Goal: Task Accomplishment & Management: Manage account settings

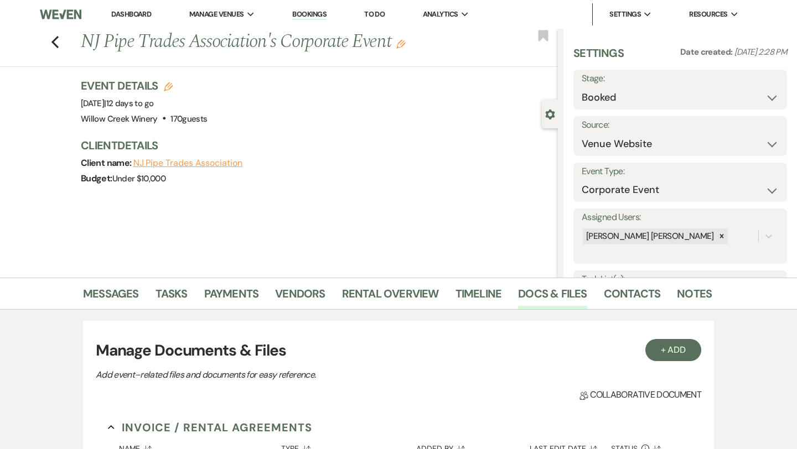
select select "5"
select select "9"
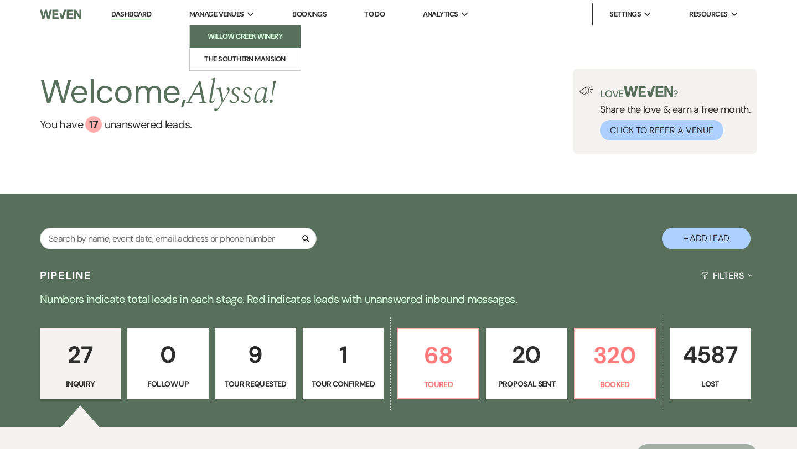
click at [220, 34] on li "Willow Creek Winery" at bounding box center [245, 36] width 100 height 11
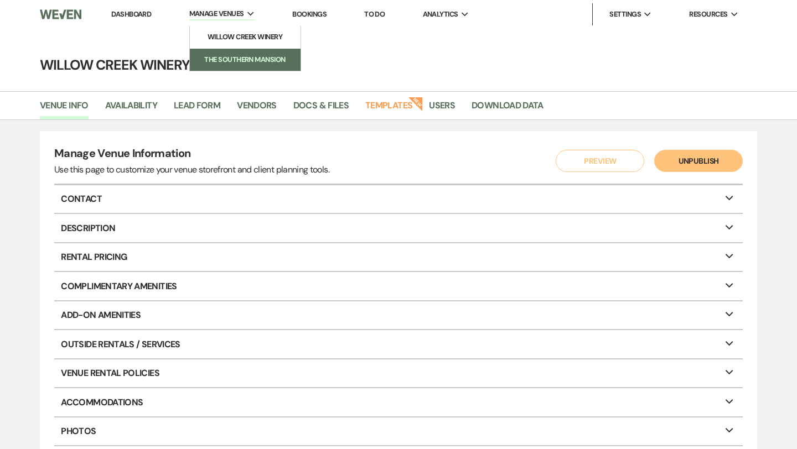
click at [237, 59] on li "The Southern Mansion" at bounding box center [245, 59] width 100 height 11
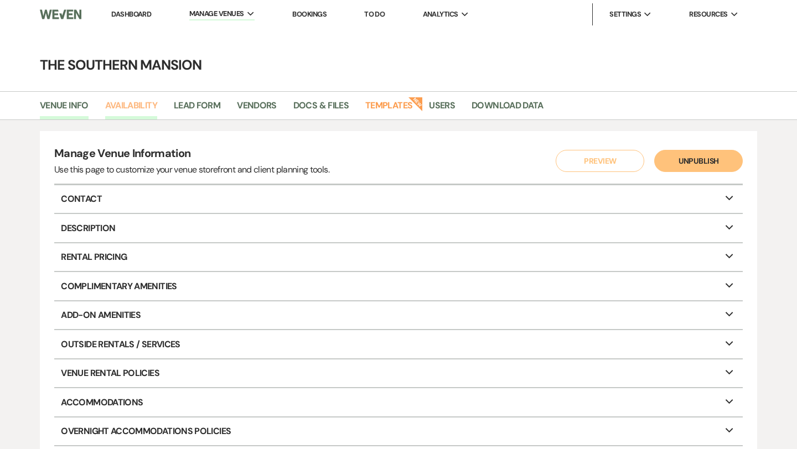
click at [135, 106] on link "Availability" at bounding box center [131, 108] width 52 height 21
select select "2"
select select "2026"
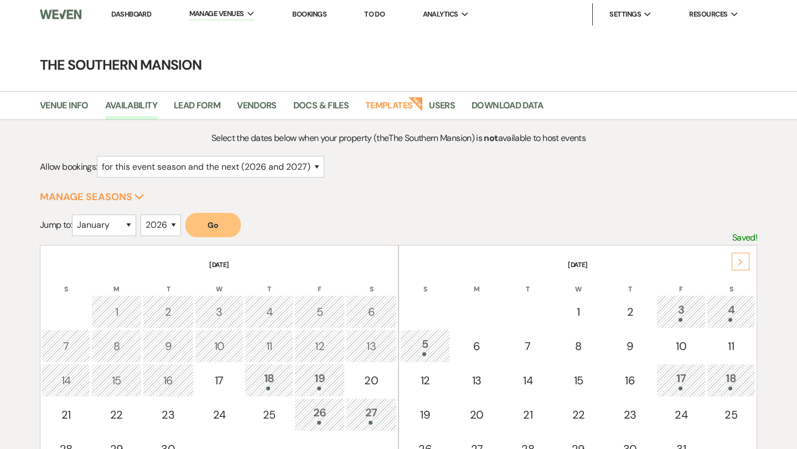
click at [735, 267] on div "Next" at bounding box center [741, 262] width 18 height 18
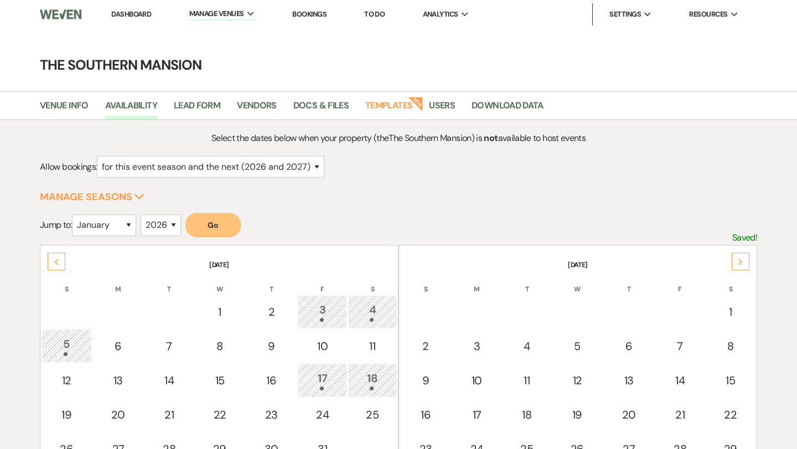
click at [735, 267] on div "Next" at bounding box center [741, 262] width 18 height 18
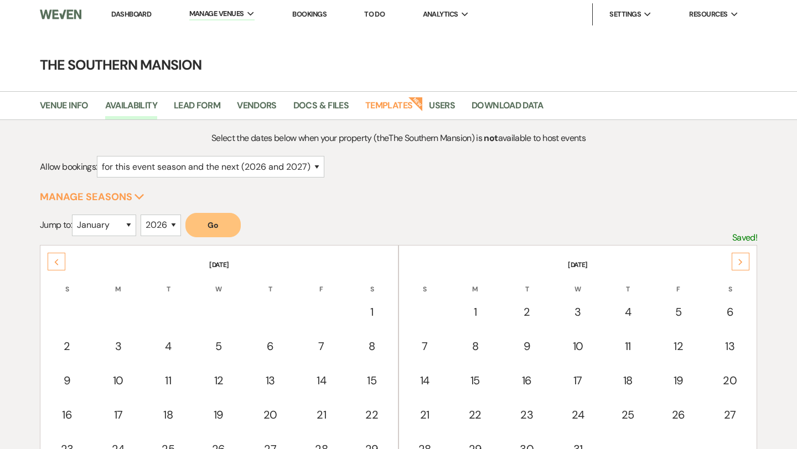
click at [735, 267] on div "Next" at bounding box center [741, 262] width 18 height 18
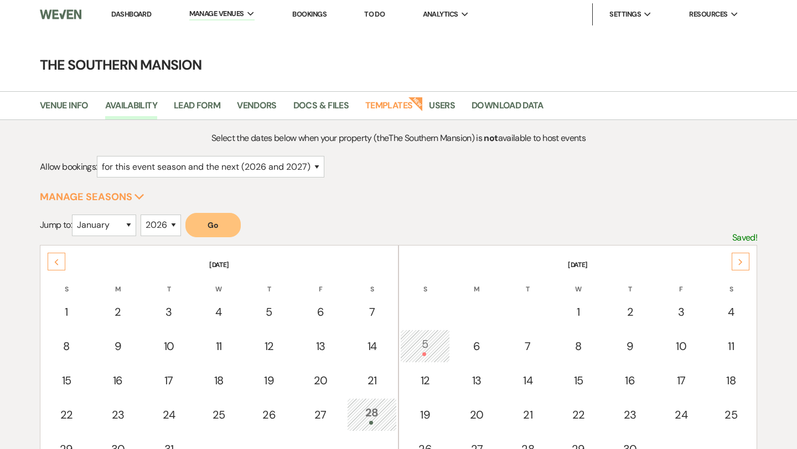
click at [735, 267] on div "Next" at bounding box center [741, 262] width 18 height 18
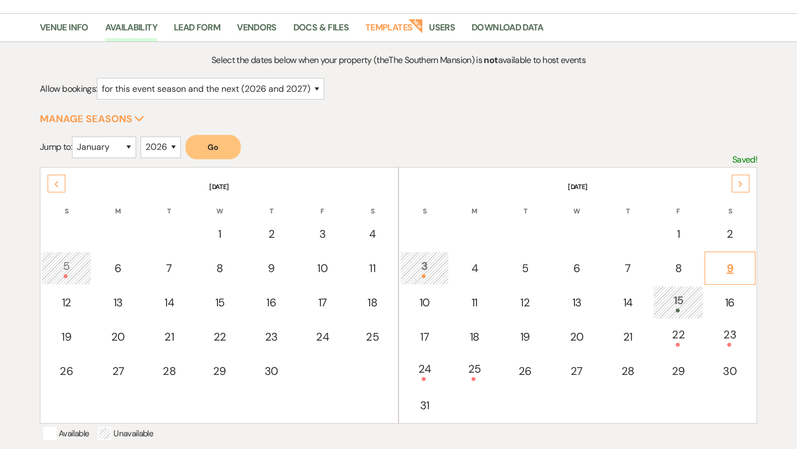
scroll to position [84, 0]
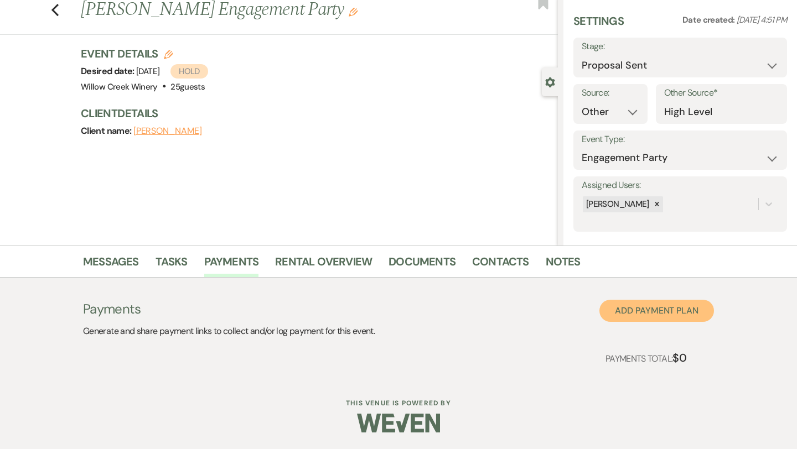
click at [639, 306] on button "Add Payment Plan" at bounding box center [656, 311] width 115 height 22
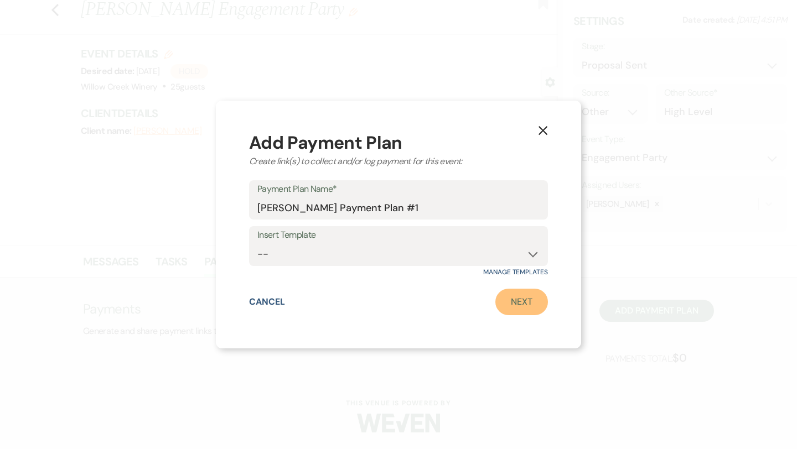
click at [532, 304] on link "Next" at bounding box center [521, 302] width 53 height 27
select select "2"
select select "percentage"
select select "false"
select select "client"
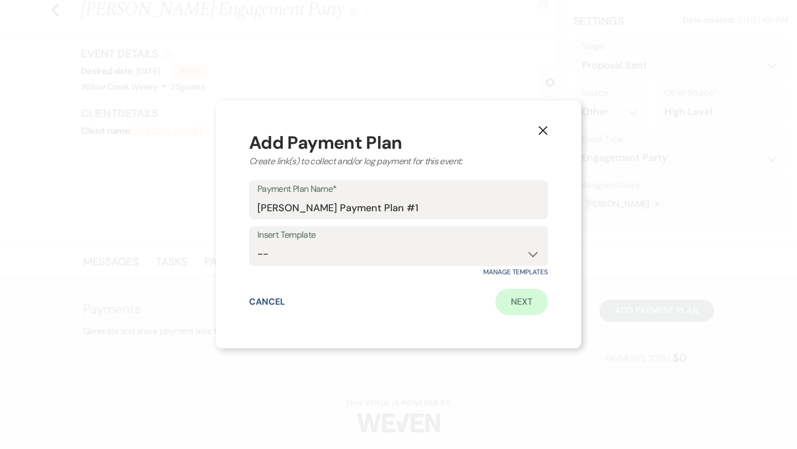
select select "weeks"
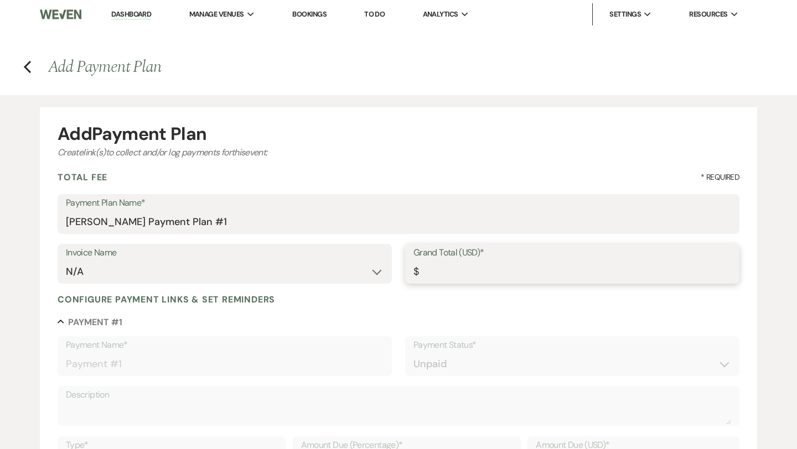
click at [450, 275] on input "Grand Total (USD)*" at bounding box center [572, 272] width 318 height 22
type input "1"
type input "1.00"
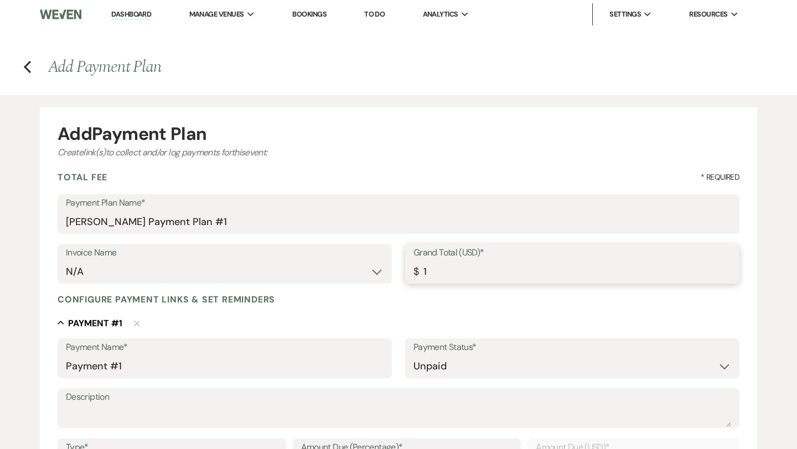
type input "10"
type input "10.00"
type input "100"
type input "100.00"
type input "1000"
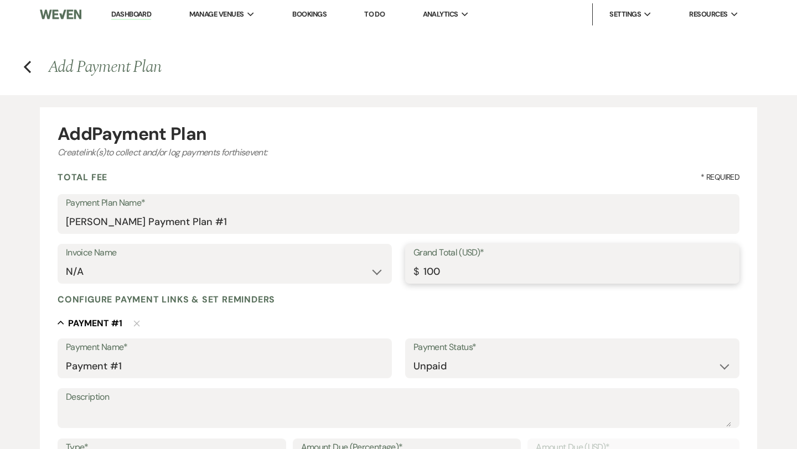
type input "1000.00"
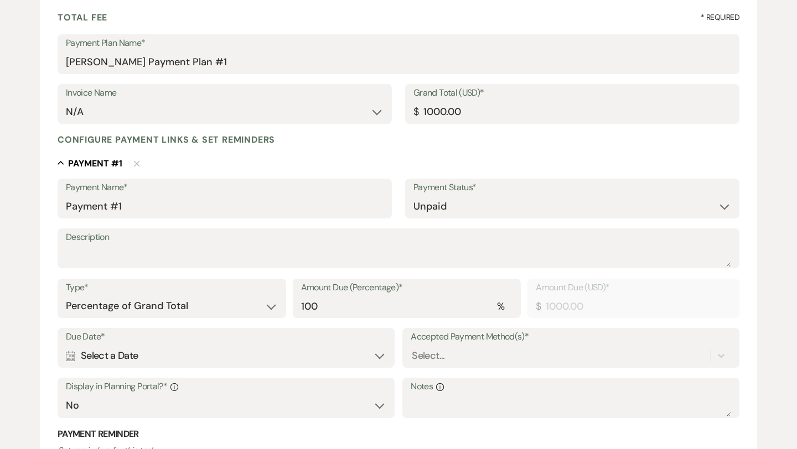
scroll to position [160, 0]
click at [434, 193] on label "Payment Status*" at bounding box center [572, 187] width 318 height 16
click at [434, 204] on select "Paid Unpaid" at bounding box center [572, 206] width 318 height 22
select select "1"
click at [413, 195] on select "Paid Unpaid" at bounding box center [572, 206] width 318 height 22
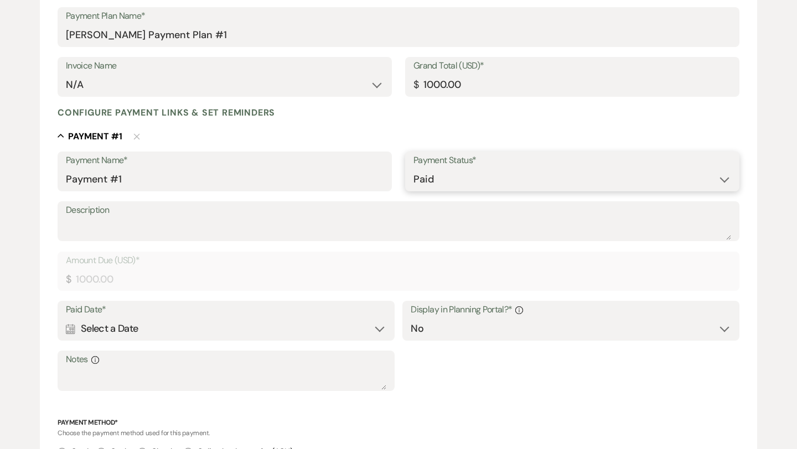
scroll to position [194, 0]
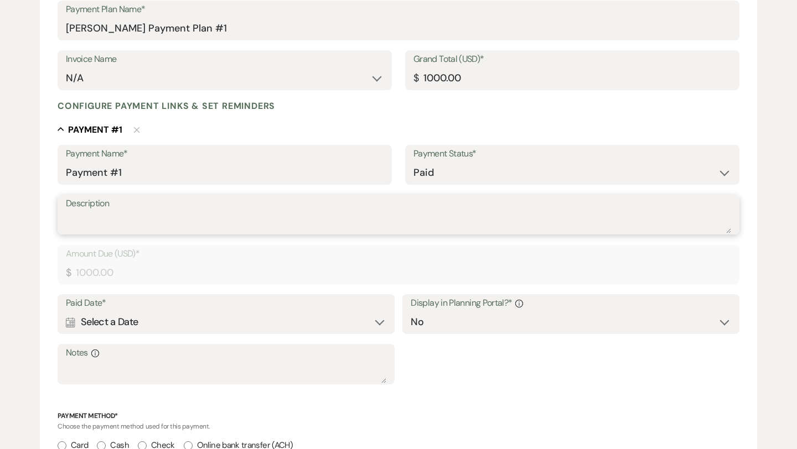
click at [193, 226] on textarea "Description" at bounding box center [398, 222] width 665 height 22
type textarea "check #4743"
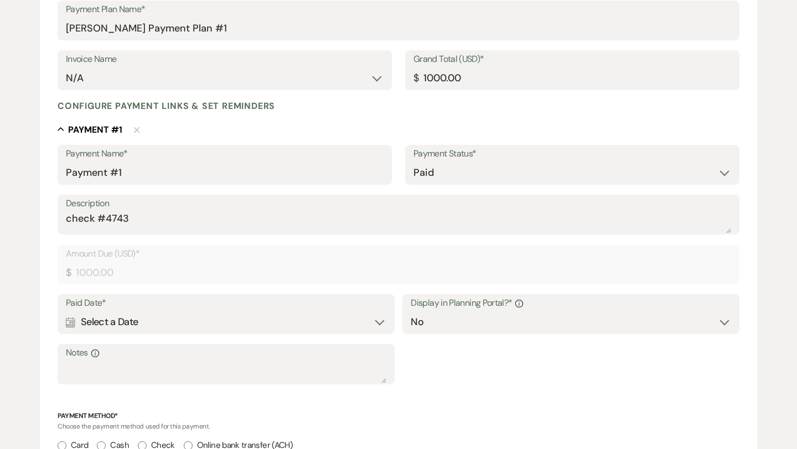
click at [172, 320] on div "Calendar Select a Date Expand" at bounding box center [226, 323] width 320 height 22
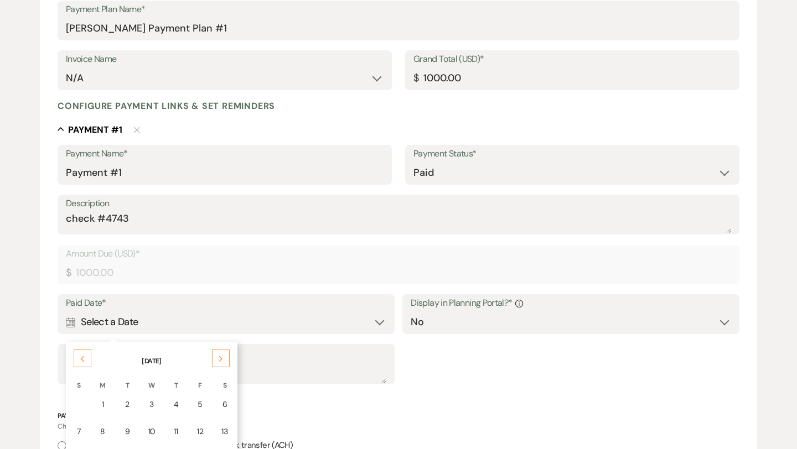
scroll to position [211, 0]
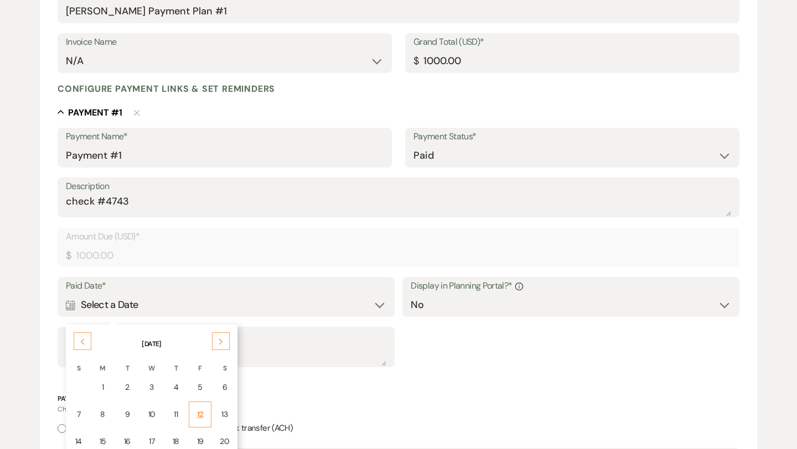
click at [199, 416] on div "12" at bounding box center [200, 415] width 9 height 12
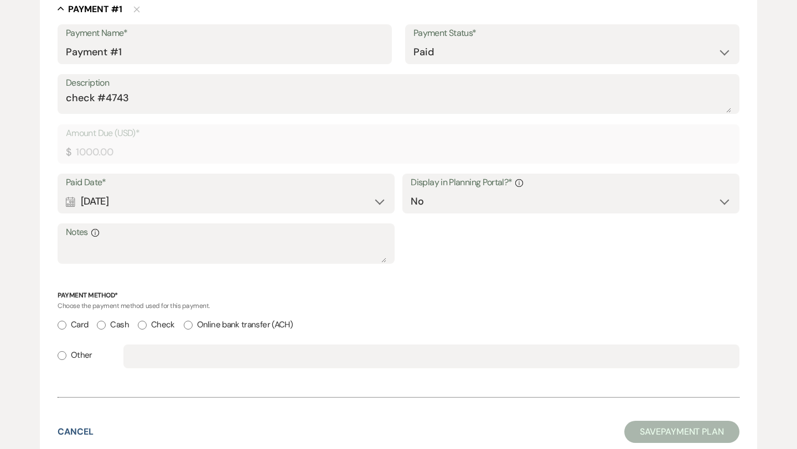
scroll to position [361, 0]
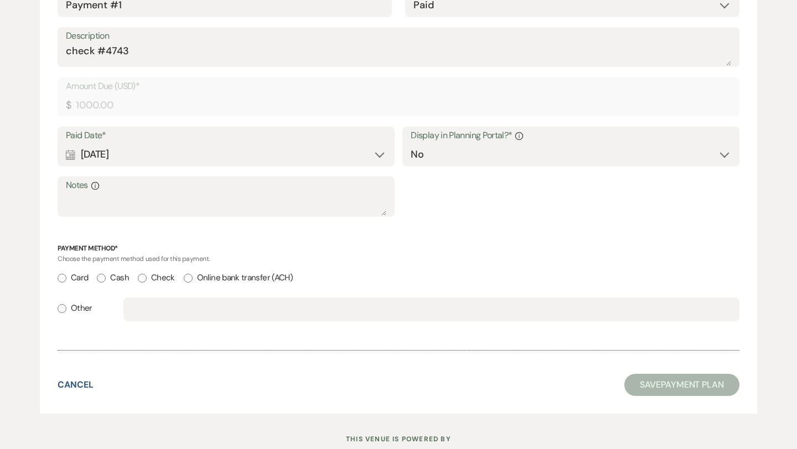
click at [146, 280] on input "Check" at bounding box center [142, 278] width 9 height 9
radio input "true"
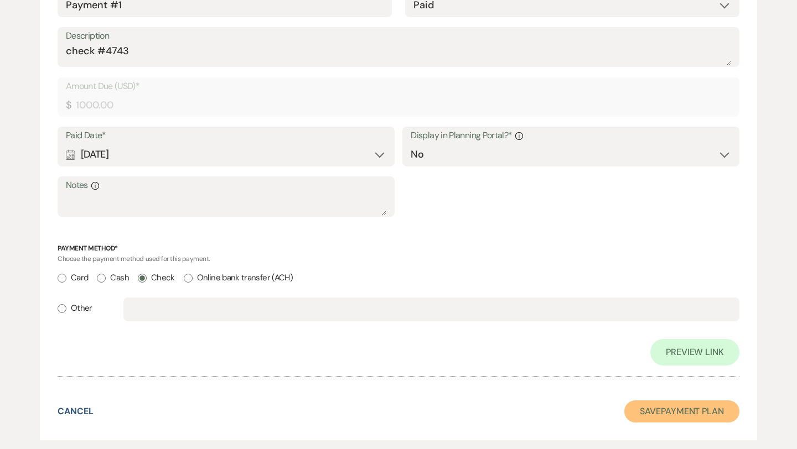
click at [668, 408] on button "Save Payment Plan" at bounding box center [681, 412] width 115 height 22
select select "6"
select select "14"
select select "10"
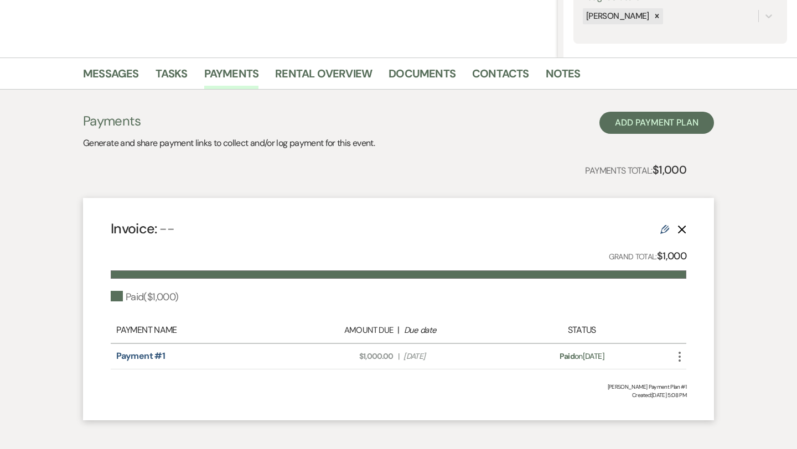
scroll to position [273, 0]
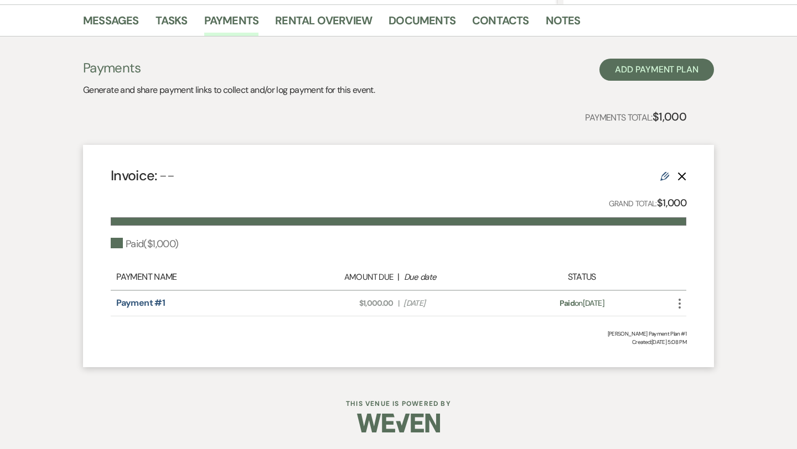
click at [681, 301] on icon "More" at bounding box center [679, 303] width 13 height 13
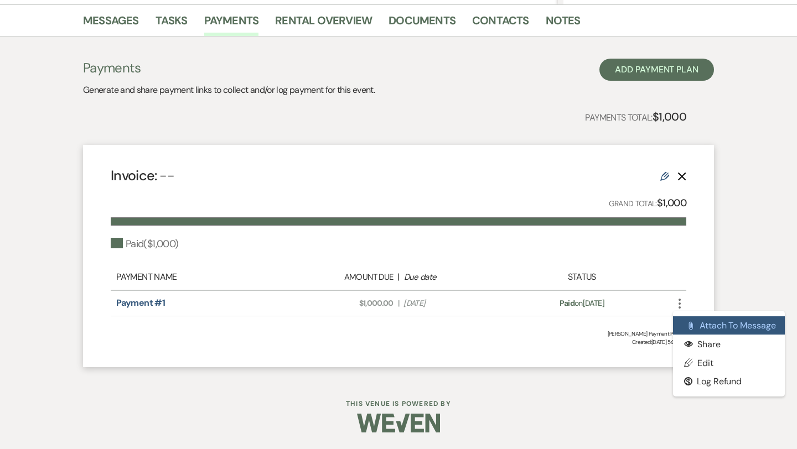
click at [701, 320] on button "Attach File Attach to Message" at bounding box center [729, 326] width 112 height 19
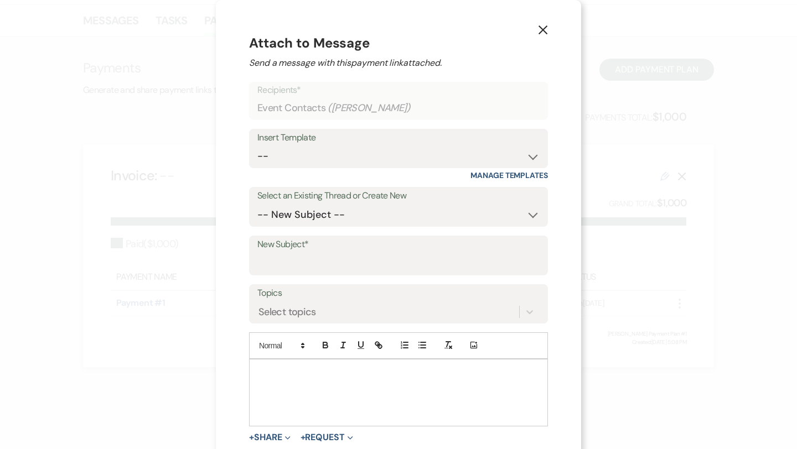
click at [321, 369] on p at bounding box center [398, 372] width 281 height 12
click at [319, 208] on select "-- New Subject -- Your Event Contract Has Been Sent" at bounding box center [398, 215] width 282 height 22
click at [325, 150] on select "-- Weven Planning Portal Introduction (Booked Events) 6-Month Check-in Review R…" at bounding box center [398, 157] width 282 height 22
select select "3629"
click at [257, 146] on select "-- Weven Planning Portal Introduction (Booked Events) 6-Month Check-in Review R…" at bounding box center [398, 157] width 282 height 22
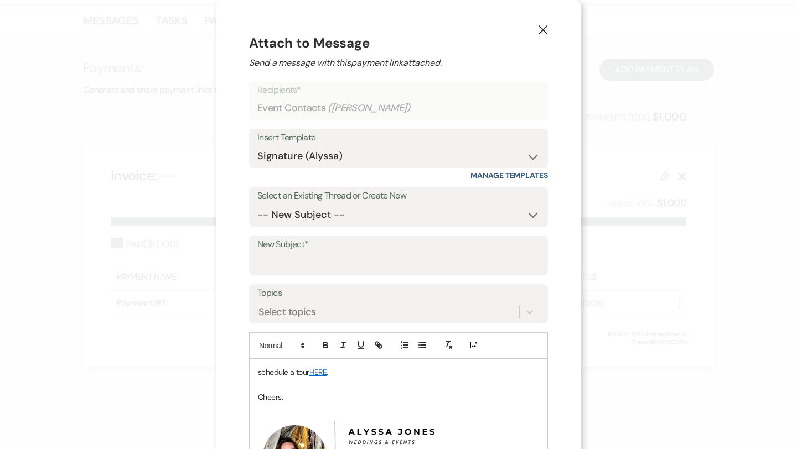
click at [291, 250] on label "New Subject*" at bounding box center [398, 245] width 282 height 16
click at [291, 253] on input "New Subject*" at bounding box center [398, 264] width 282 height 22
type input "Deposit Receipt"
click at [277, 373] on p "schedule a tour HERE ." at bounding box center [398, 372] width 281 height 12
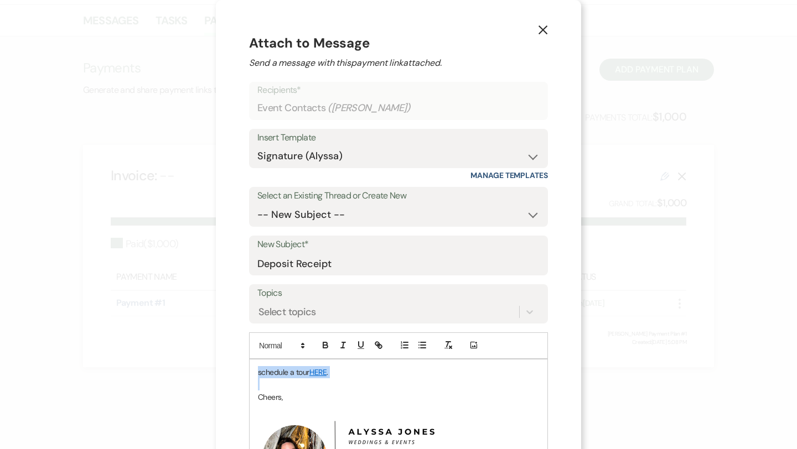
click at [277, 373] on p "schedule a tour HERE ." at bounding box center [398, 372] width 281 height 12
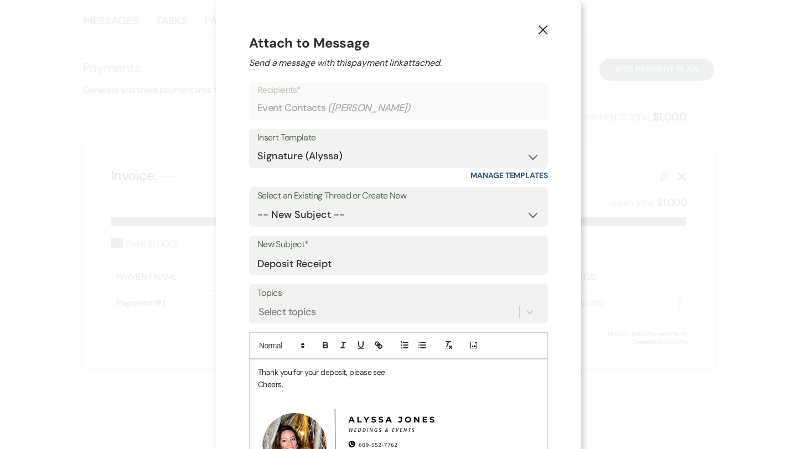
click at [258, 366] on p "Thank you for your deposit, please see" at bounding box center [398, 372] width 281 height 12
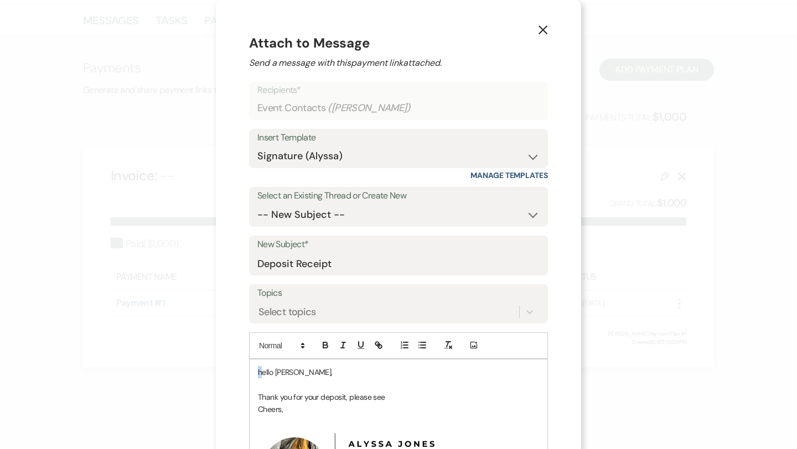
drag, startPoint x: 262, startPoint y: 370, endPoint x: 247, endPoint y: 368, distance: 14.6
click at [247, 369] on div "X Attach to Message Send a message with this payment link attached. Recipients*…" at bounding box center [398, 328] width 365 height 656
click at [409, 398] on p "Thank you for your deposit, please see" at bounding box center [398, 397] width 281 height 12
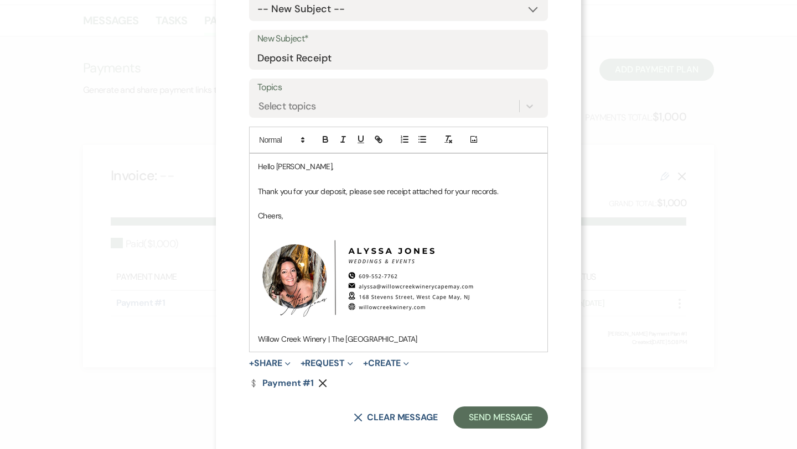
scroll to position [219, 0]
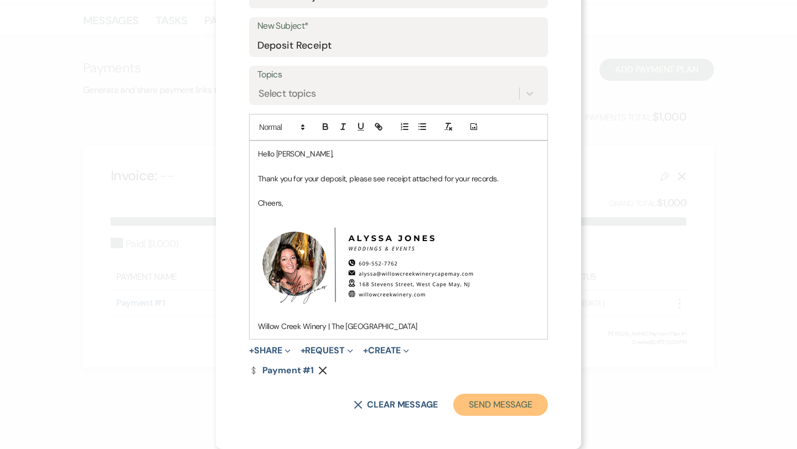
click at [500, 402] on button "Send Message" at bounding box center [500, 405] width 95 height 22
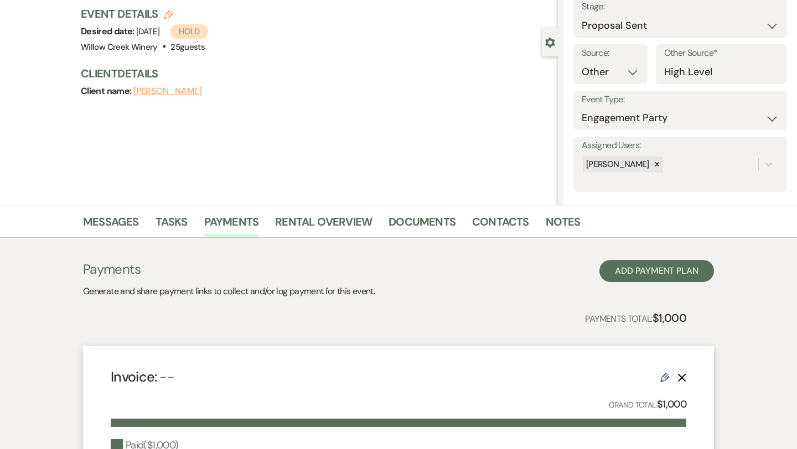
scroll to position [0, 0]
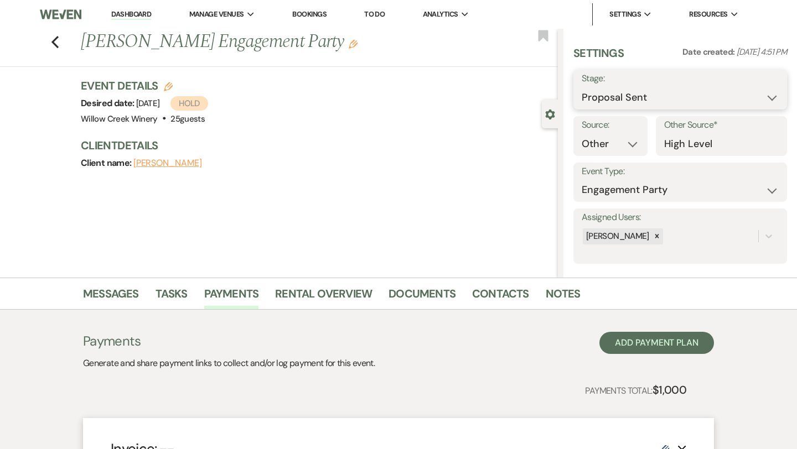
click at [621, 98] on select "Inquiry Follow Up Tour Requested Tour Confirmed Toured Proposal Sent Booked Lost" at bounding box center [680, 98] width 197 height 22
select select "7"
click at [582, 87] on select "Inquiry Follow Up Tour Requested Tour Confirmed Toured Proposal Sent Booked Lost" at bounding box center [680, 98] width 197 height 22
click at [758, 93] on button "Save" at bounding box center [765, 90] width 44 height 22
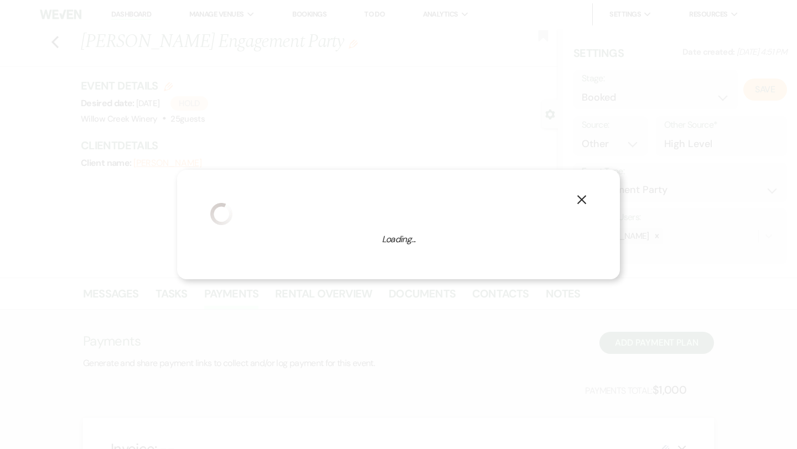
select select "10"
select select "531"
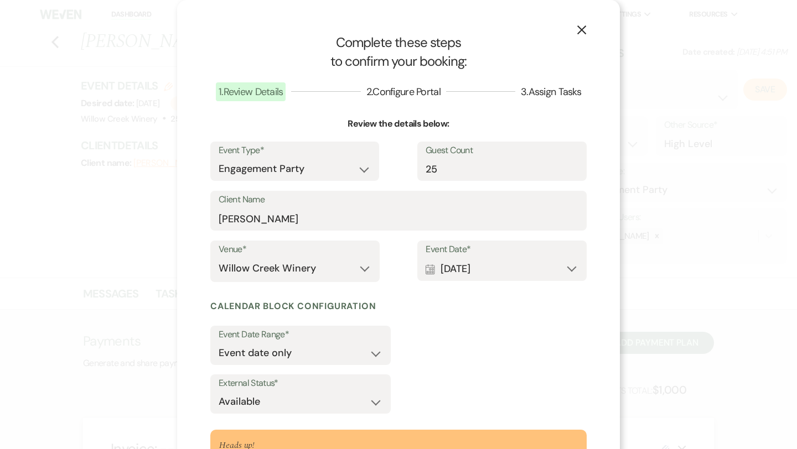
scroll to position [108, 0]
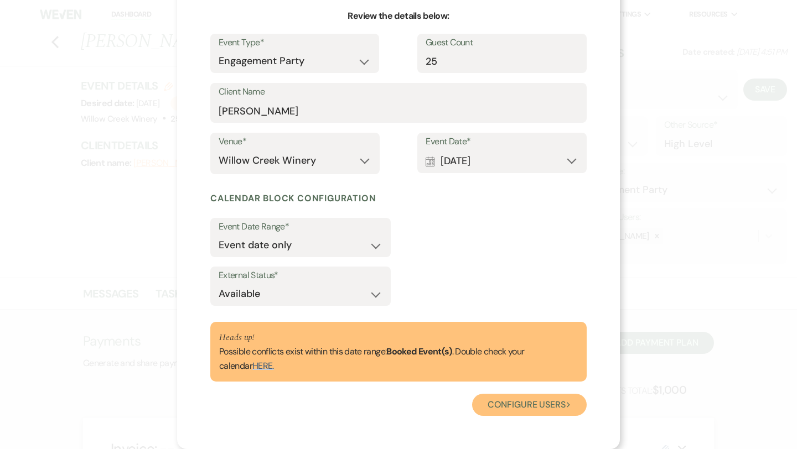
click at [526, 403] on button "Configure users Next" at bounding box center [529, 405] width 115 height 22
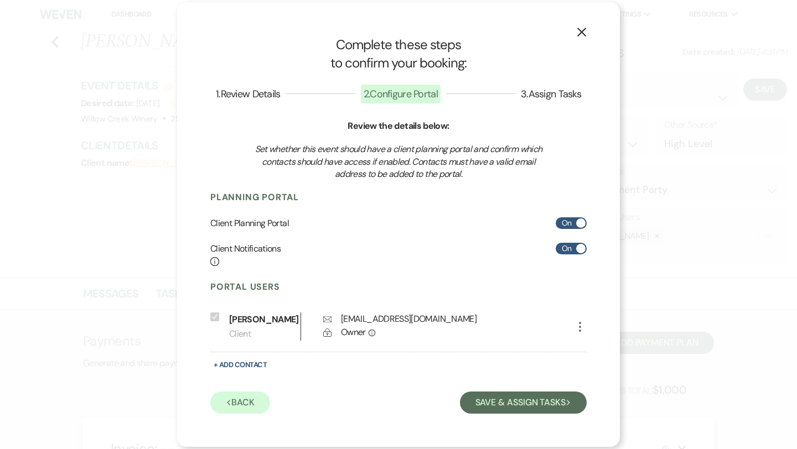
scroll to position [0, 0]
click at [575, 252] on label "On" at bounding box center [571, 249] width 31 height 12
click at [575, 252] on input "On" at bounding box center [571, 249] width 31 height 12
checkbox input "false"
click at [573, 227] on label "On" at bounding box center [571, 223] width 31 height 12
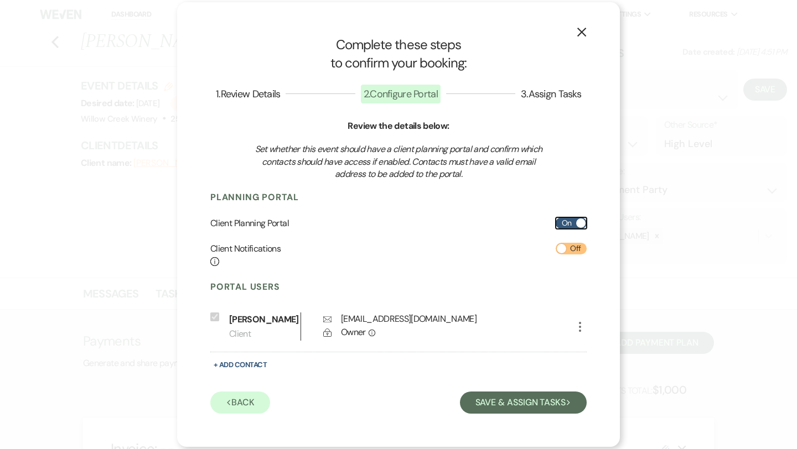
click at [573, 227] on input "On" at bounding box center [571, 223] width 31 height 12
checkbox input "false"
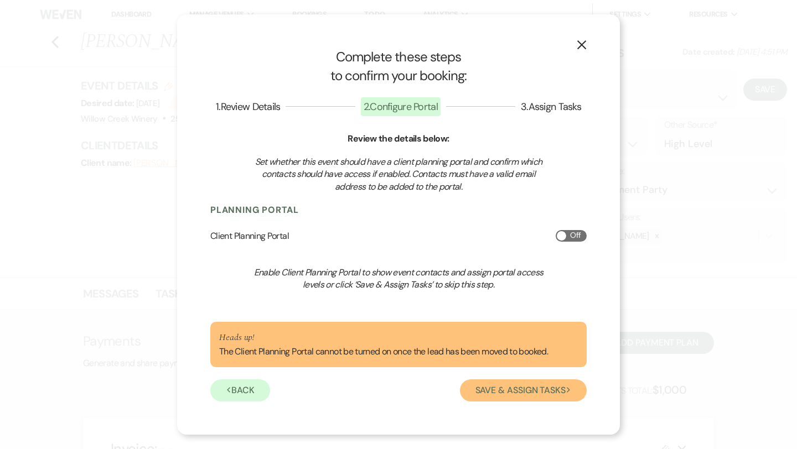
click at [527, 396] on button "Save & Assign Tasks Next" at bounding box center [523, 391] width 127 height 22
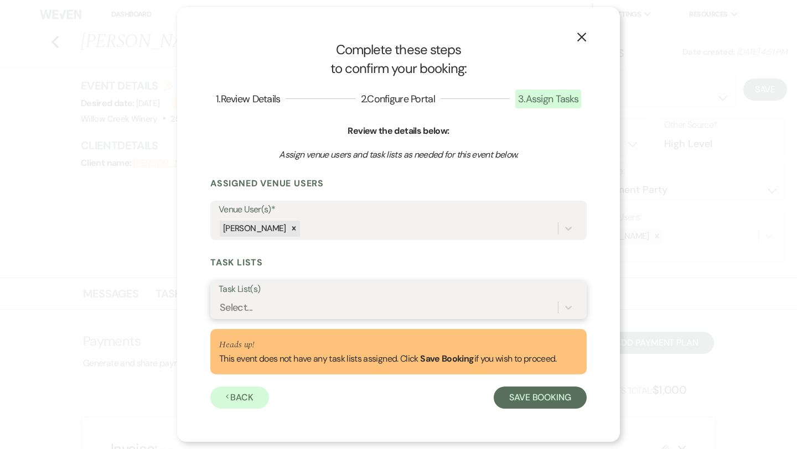
click at [499, 304] on div "Select..." at bounding box center [388, 307] width 339 height 19
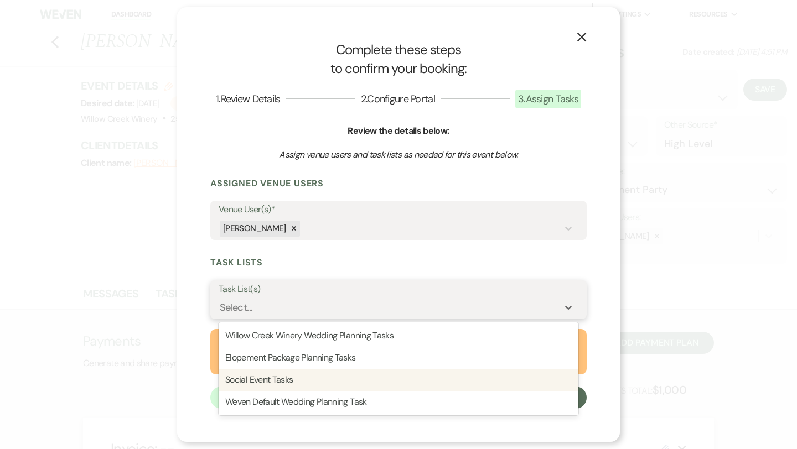
click at [344, 375] on div "Social Event Tasks" at bounding box center [399, 380] width 360 height 22
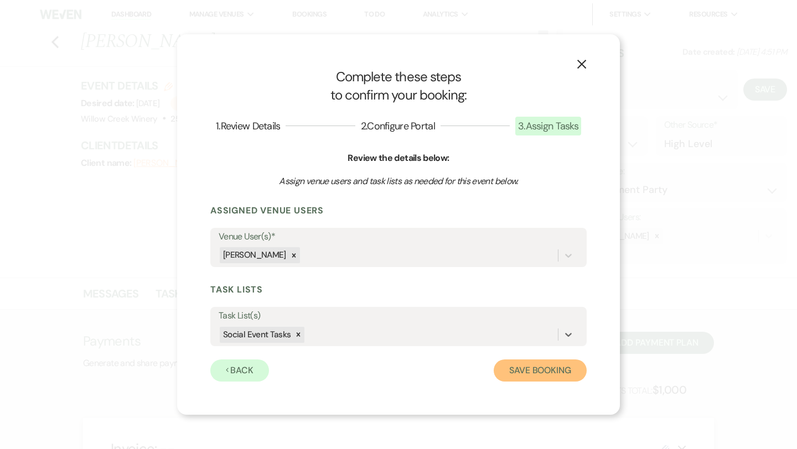
click at [535, 370] on button "Save Booking" at bounding box center [540, 371] width 93 height 22
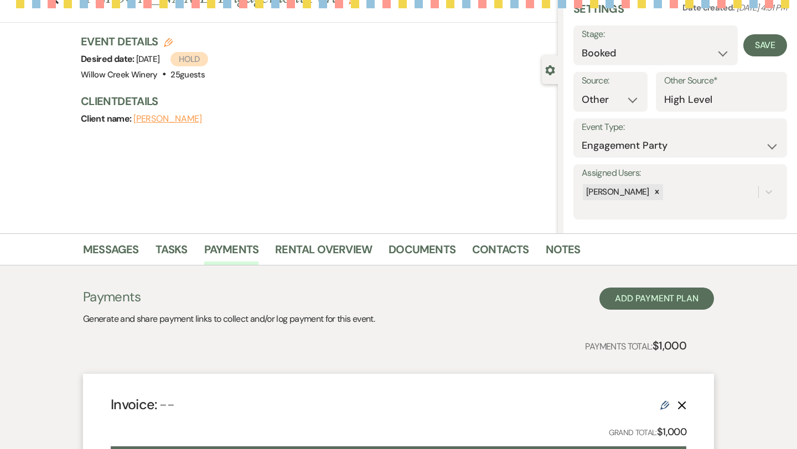
scroll to position [106, 0]
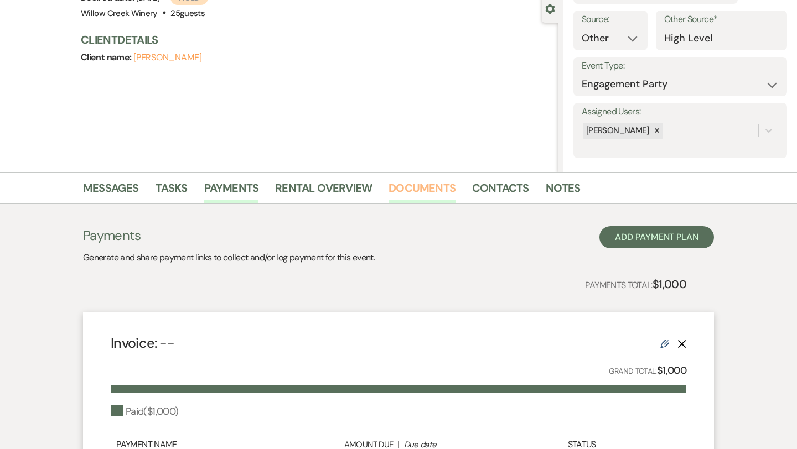
click at [425, 195] on link "Documents" at bounding box center [421, 191] width 67 height 24
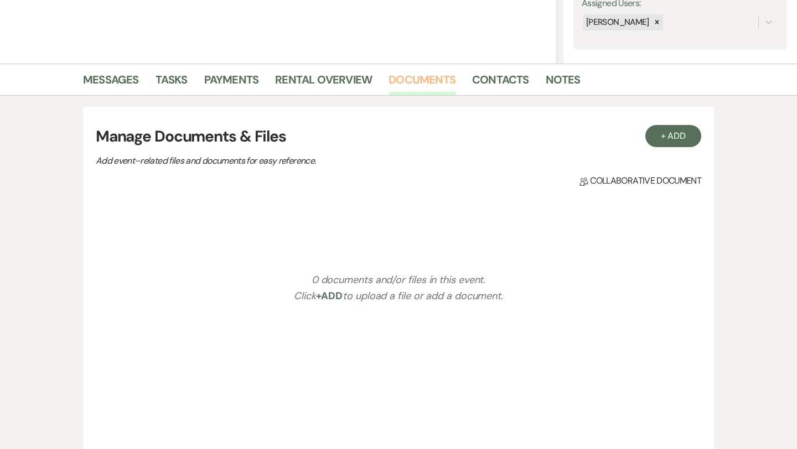
scroll to position [262, 0]
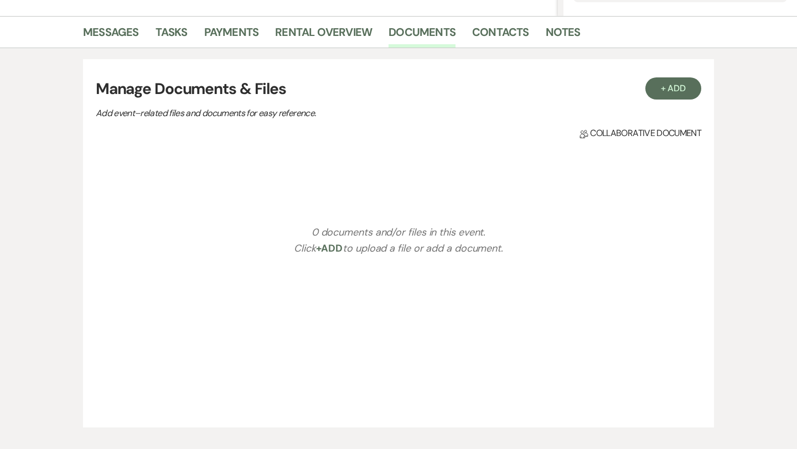
click at [683, 99] on h3 "Manage Documents & Files" at bounding box center [398, 88] width 605 height 23
click at [689, 95] on button "+ Add" at bounding box center [673, 88] width 56 height 22
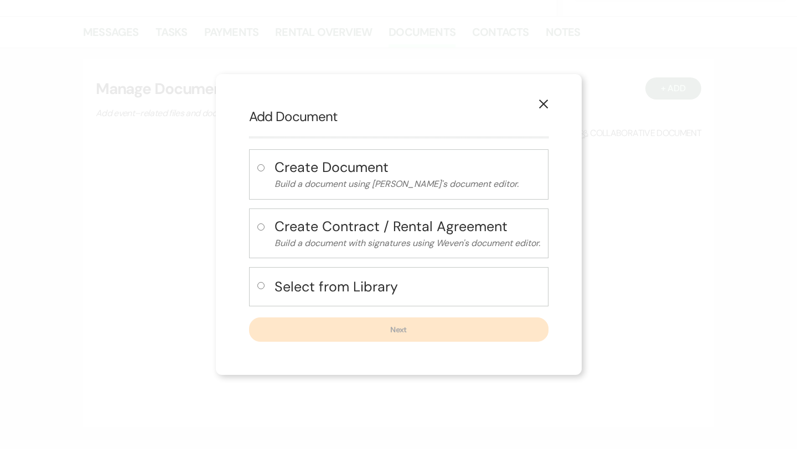
click at [544, 107] on icon "X" at bounding box center [543, 104] width 10 height 10
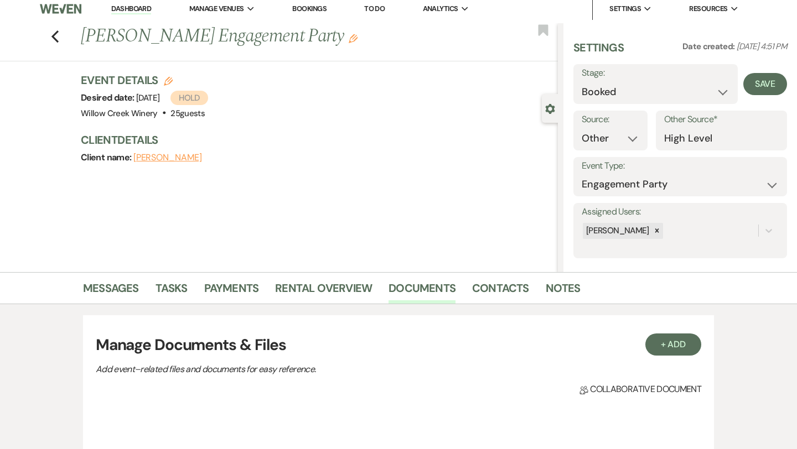
scroll to position [0, 0]
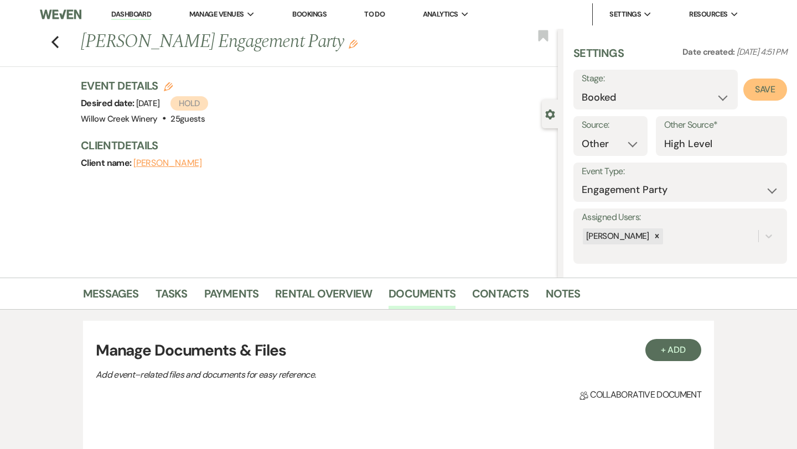
click at [765, 92] on button "Save" at bounding box center [765, 90] width 44 height 22
select select "10"
select select "531"
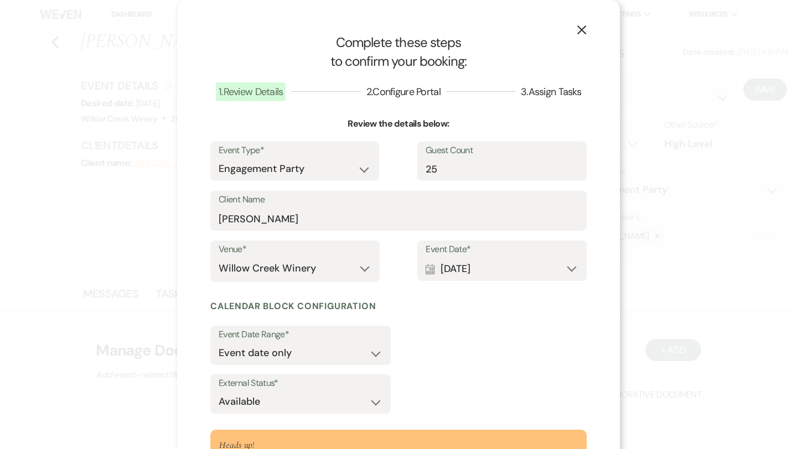
click at [579, 38] on button "X" at bounding box center [581, 29] width 17 height 19
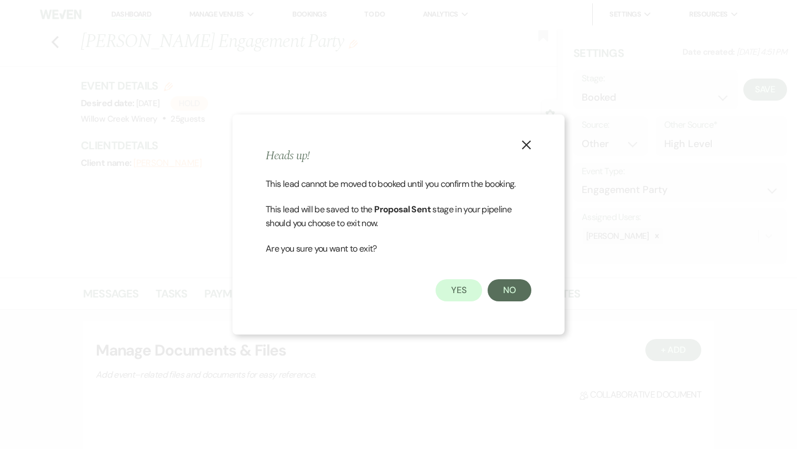
click at [527, 149] on icon "X" at bounding box center [526, 145] width 10 height 10
click at [461, 285] on button "Yes" at bounding box center [458, 290] width 46 height 22
select select "6"
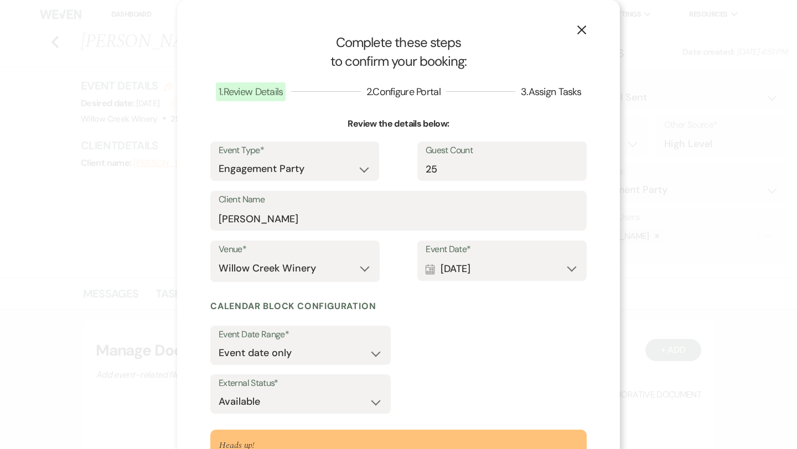
scroll to position [108, 0]
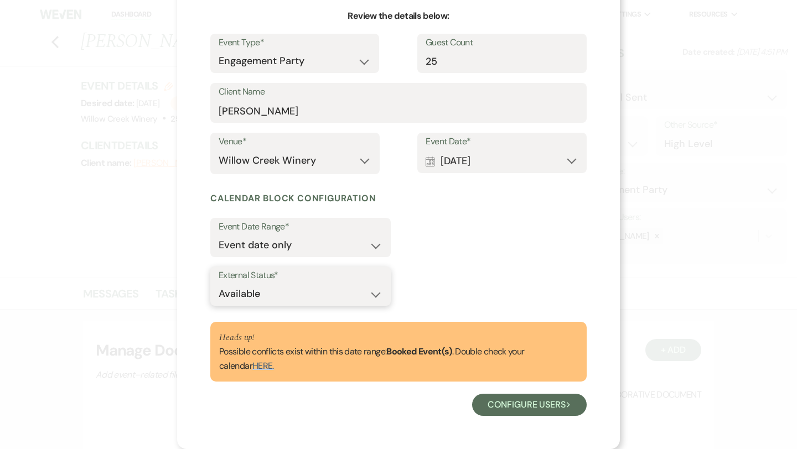
click at [334, 298] on select "Available Unavailable" at bounding box center [301, 294] width 164 height 22
select select "false"
click at [219, 283] on select "Available Unavailable" at bounding box center [301, 294] width 164 height 22
click at [549, 413] on button "Configure users Next" at bounding box center [529, 405] width 115 height 22
select select "7"
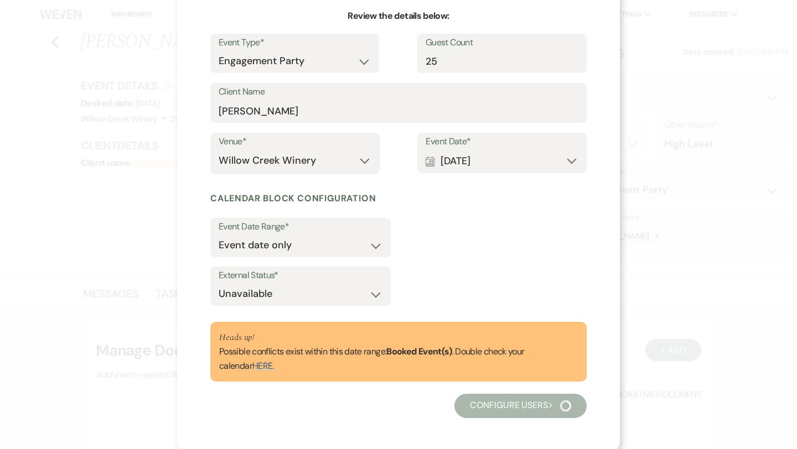
scroll to position [0, 0]
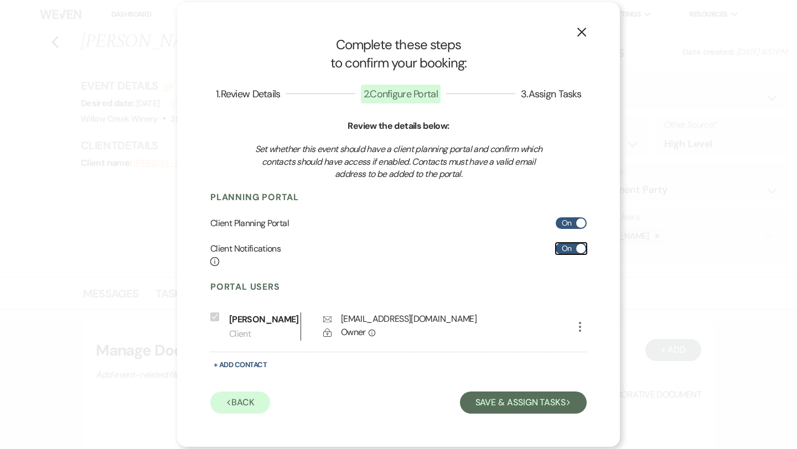
click at [572, 243] on label "On" at bounding box center [571, 249] width 31 height 12
click at [572, 243] on input "On" at bounding box center [571, 249] width 31 height 12
checkbox input "false"
click at [570, 224] on label "On" at bounding box center [571, 223] width 31 height 12
click at [570, 224] on input "On" at bounding box center [571, 223] width 31 height 12
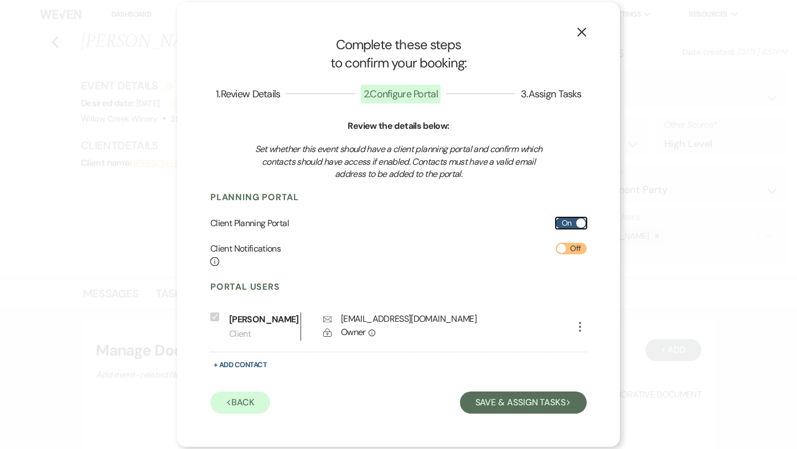
checkbox input "false"
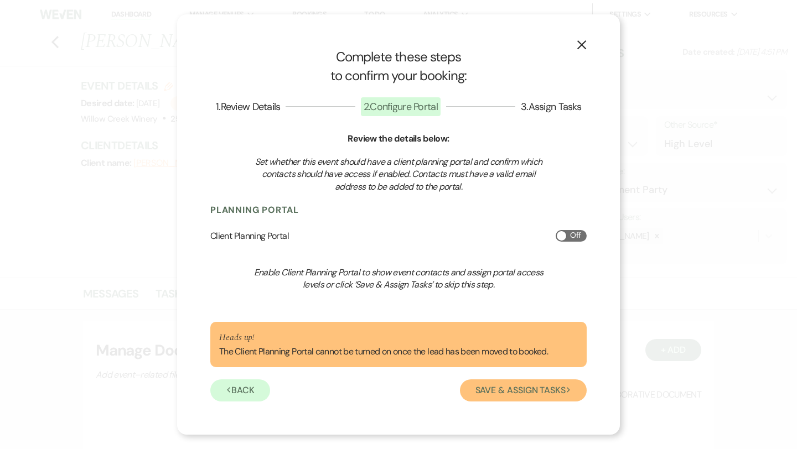
click at [533, 395] on button "Save & Assign Tasks Next" at bounding box center [523, 391] width 127 height 22
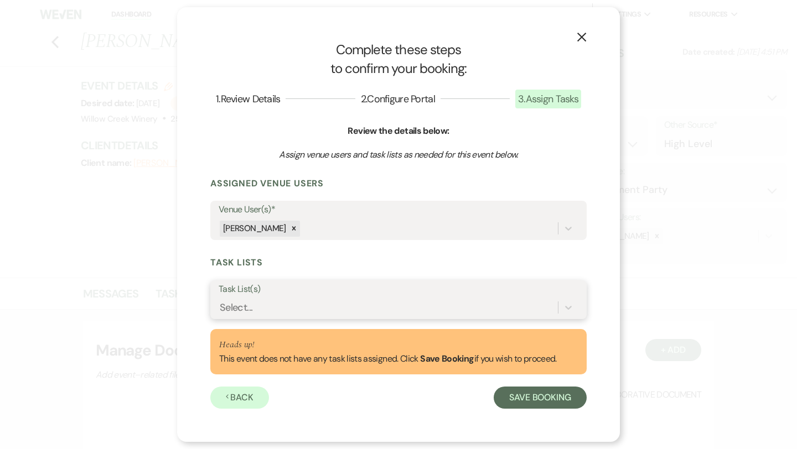
click at [494, 302] on div "Select..." at bounding box center [388, 307] width 339 height 19
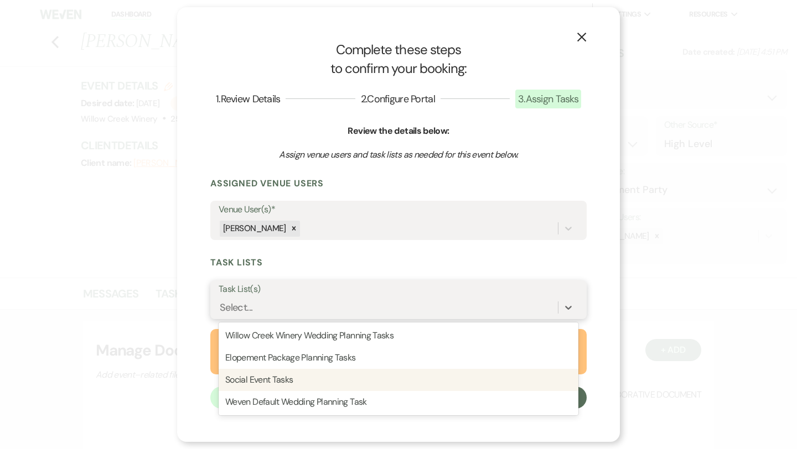
click at [455, 374] on div "Social Event Tasks" at bounding box center [399, 380] width 360 height 22
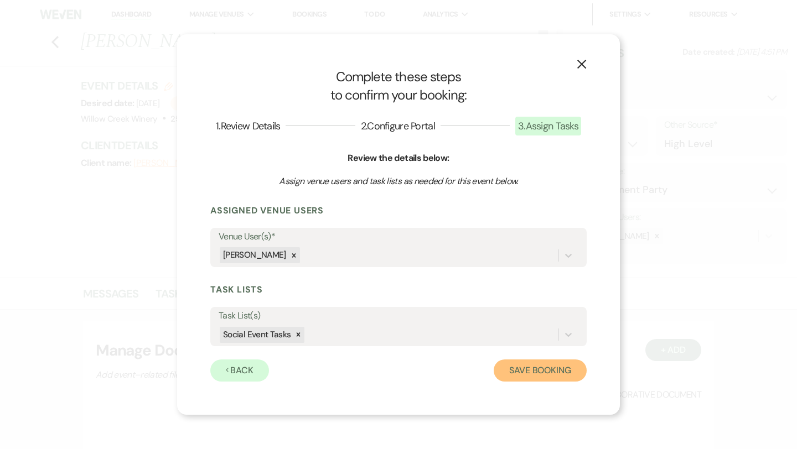
click at [553, 374] on button "Save Booking" at bounding box center [540, 371] width 93 height 22
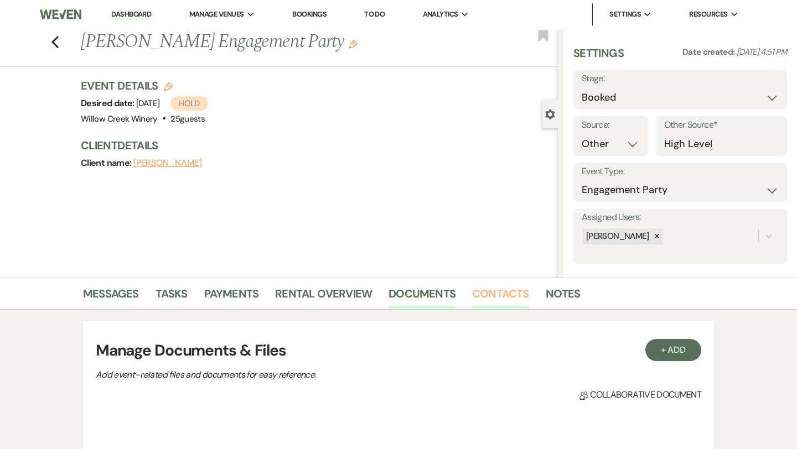
click at [493, 298] on link "Contacts" at bounding box center [500, 297] width 57 height 24
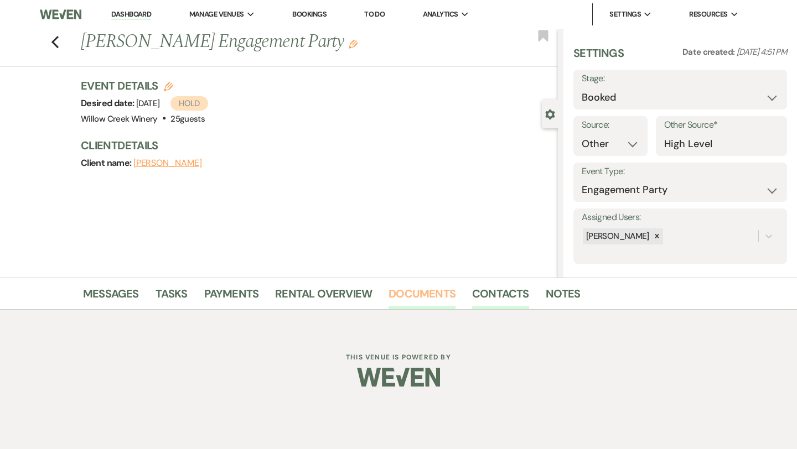
click at [432, 304] on link "Documents" at bounding box center [421, 297] width 67 height 24
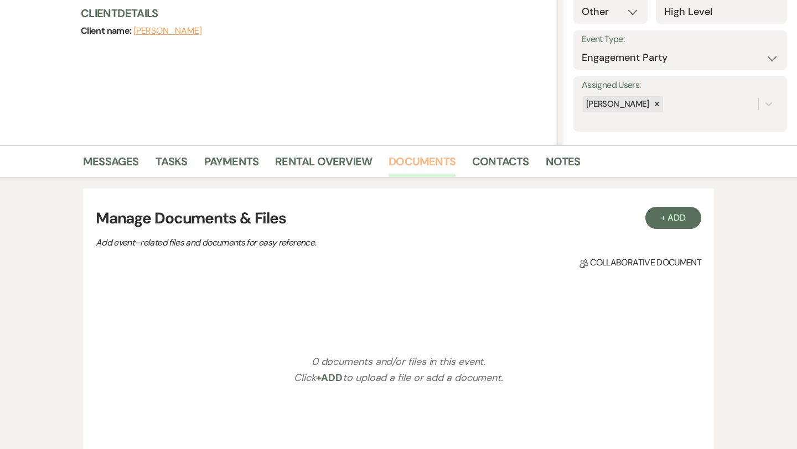
scroll to position [176, 0]
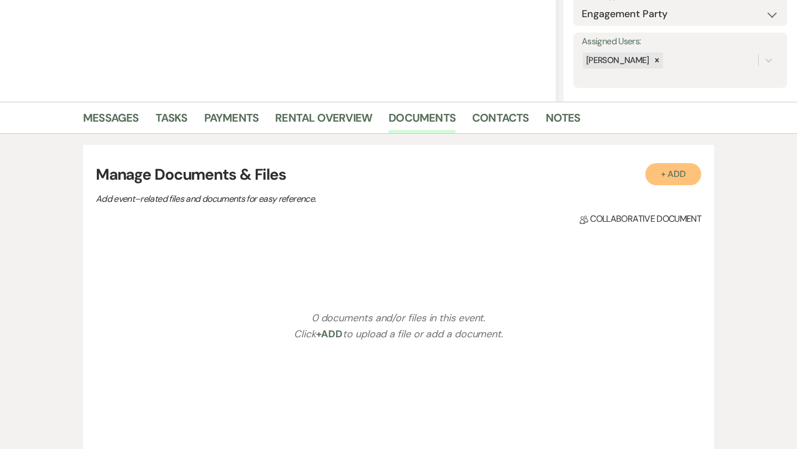
click at [657, 175] on button "+ Add" at bounding box center [673, 174] width 56 height 22
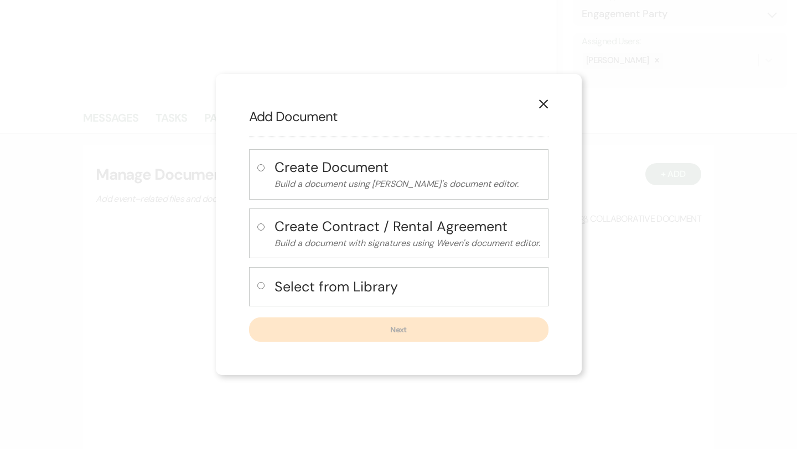
click at [548, 102] on icon "X" at bounding box center [543, 104] width 10 height 10
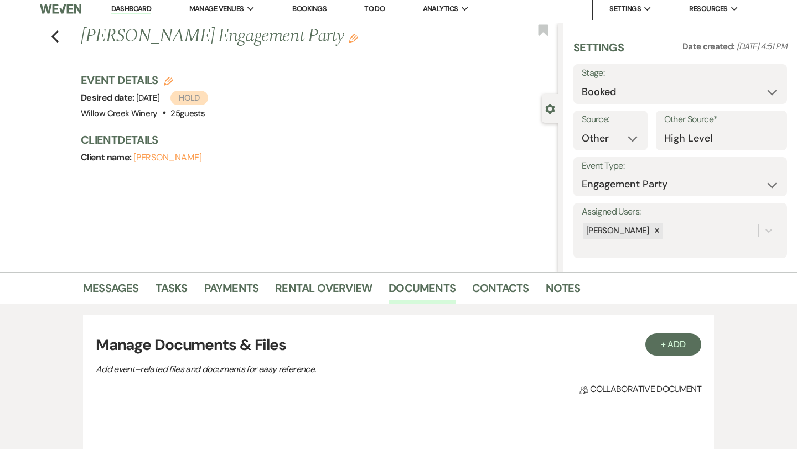
scroll to position [0, 0]
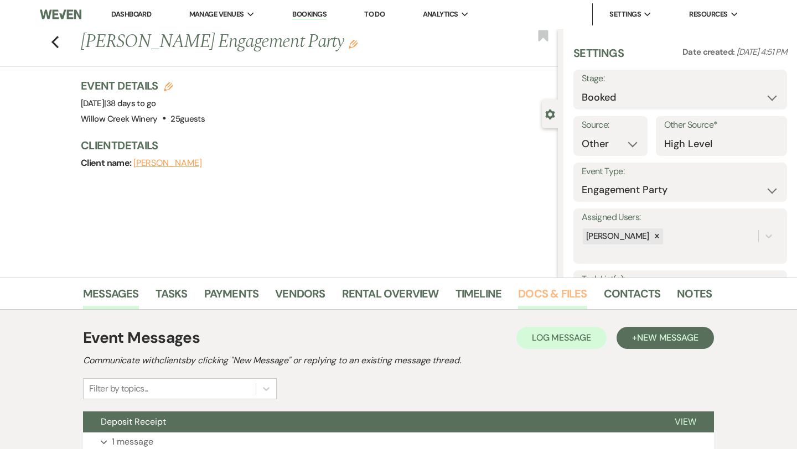
click at [544, 300] on link "Docs & Files" at bounding box center [552, 297] width 69 height 24
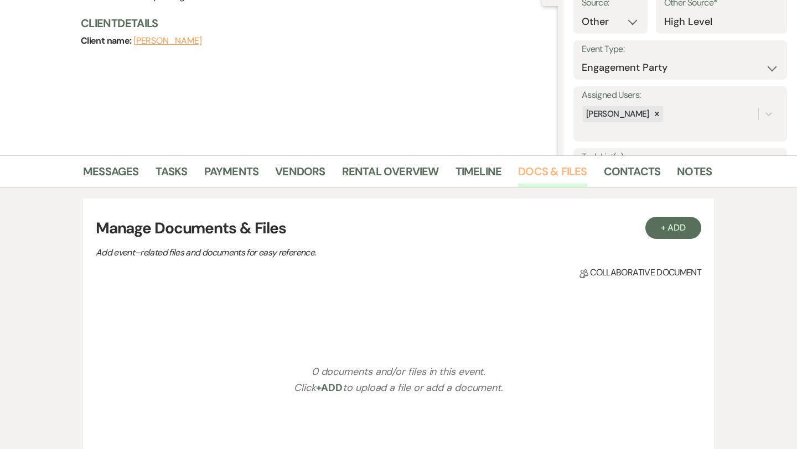
scroll to position [265, 0]
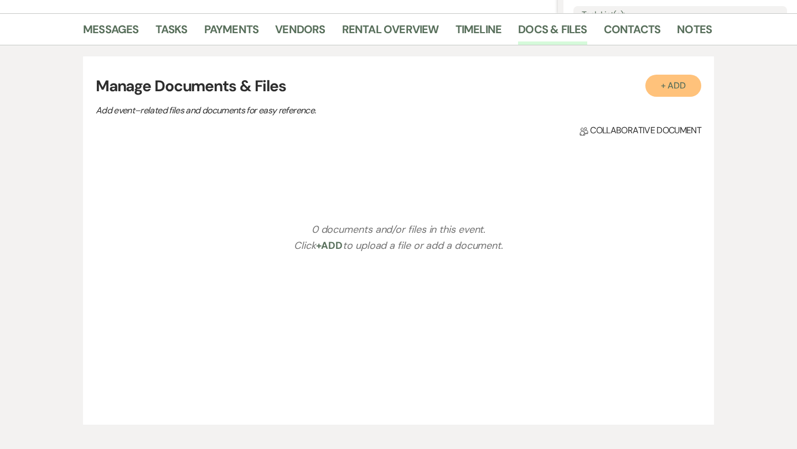
click at [686, 89] on button "+ Add" at bounding box center [673, 86] width 56 height 22
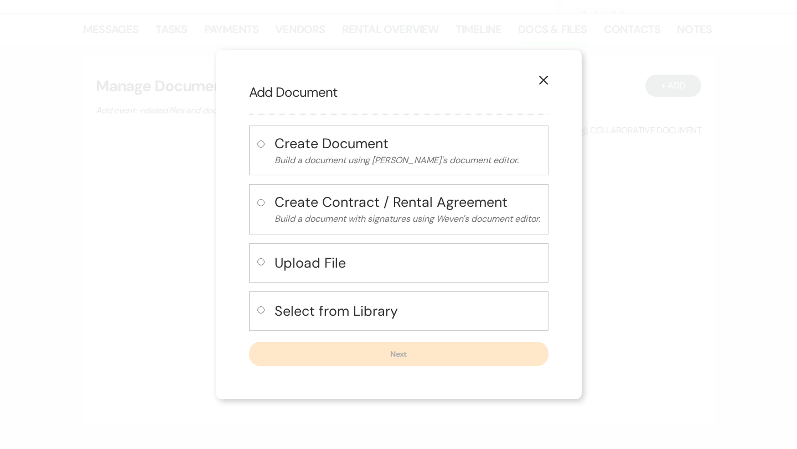
click at [311, 256] on h4 "Upload File" at bounding box center [407, 262] width 266 height 19
radio input "true"
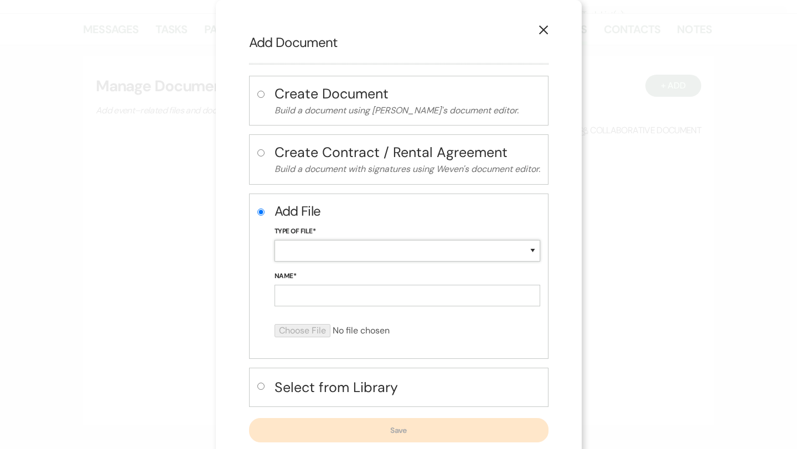
click at [361, 251] on select "Special Event Insurance Vendor Certificate of Insurance Contracts / Rental Agre…" at bounding box center [407, 251] width 266 height 22
select select "10"
click at [274, 240] on select "Special Event Insurance Vendor Certificate of Insurance Contracts / Rental Agre…" at bounding box center [407, 251] width 266 height 22
click at [351, 303] on input "Name*" at bounding box center [407, 296] width 266 height 22
paste input "10.25.25 Napoli Engagement Party Contract"
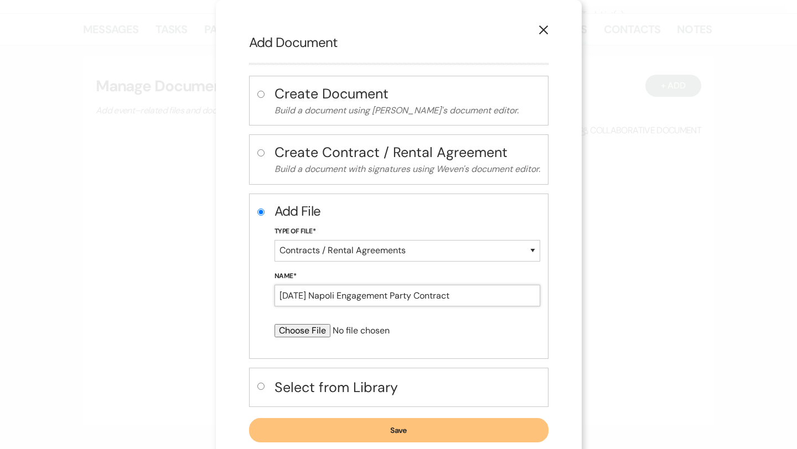
type input "10.25.25 Napoli Engagement Party Contract"
click at [317, 334] on input "file" at bounding box center [377, 330] width 207 height 13
type input "C:\fakepath\10.25.25 Napoli Engagement Party Contract (1).pdf"
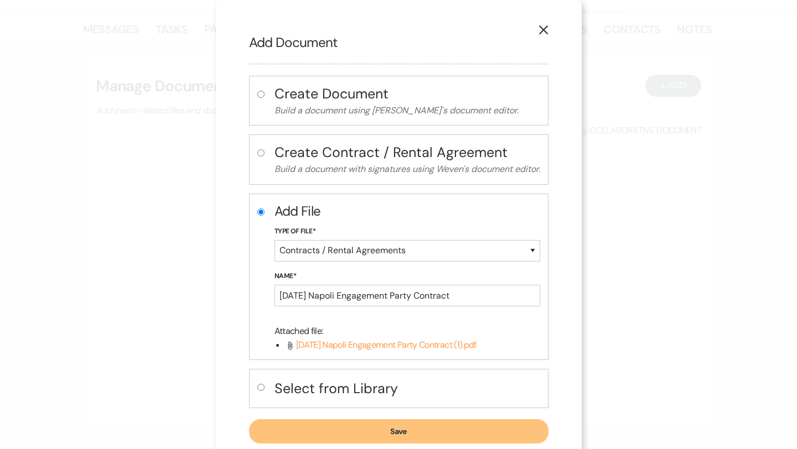
scroll to position [27, 0]
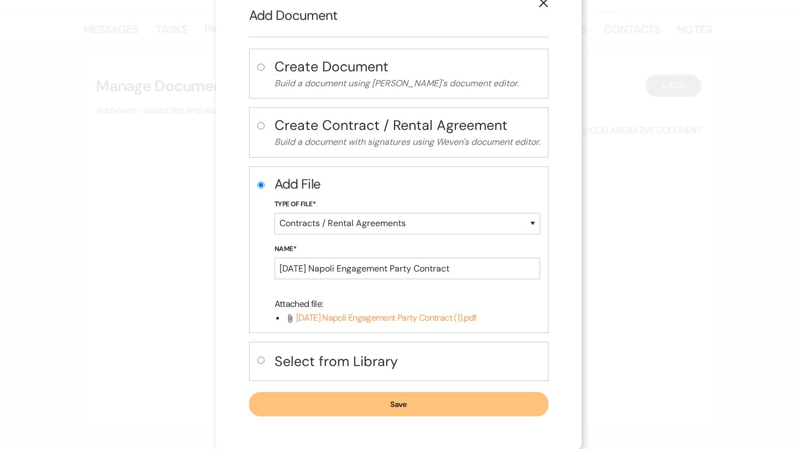
click at [442, 397] on button "Save" at bounding box center [398, 404] width 299 height 24
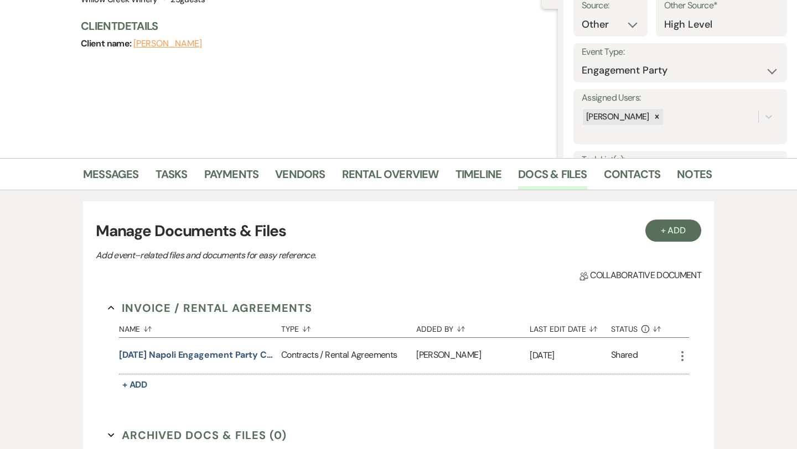
scroll to position [310, 0]
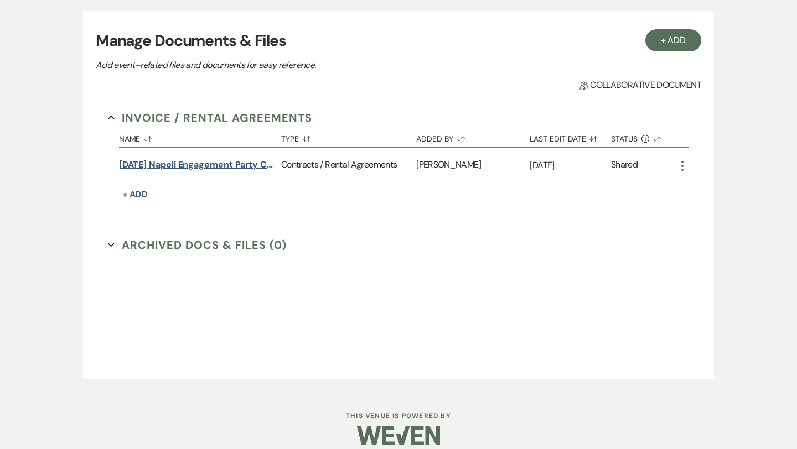
click at [230, 168] on button "10.25.25 Napoli Engagement Party Contract" at bounding box center [198, 164] width 158 height 13
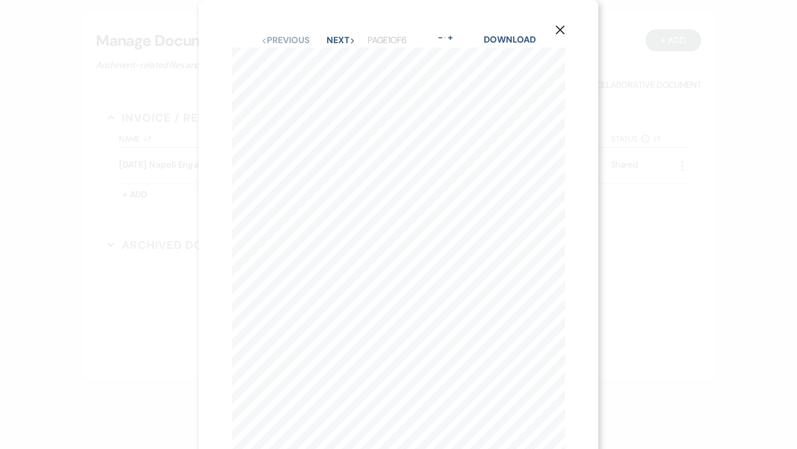
click at [558, 33] on icon "X" at bounding box center [560, 30] width 10 height 10
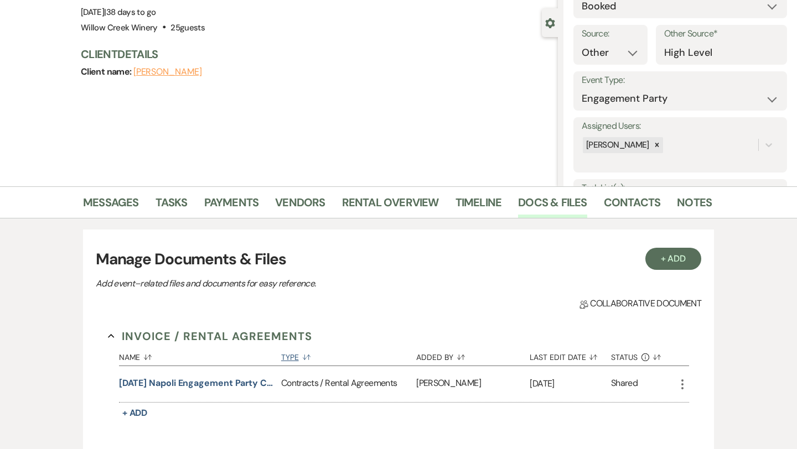
scroll to position [92, 0]
click at [680, 198] on link "Notes" at bounding box center [694, 205] width 35 height 24
